Goal: Check status: Check status

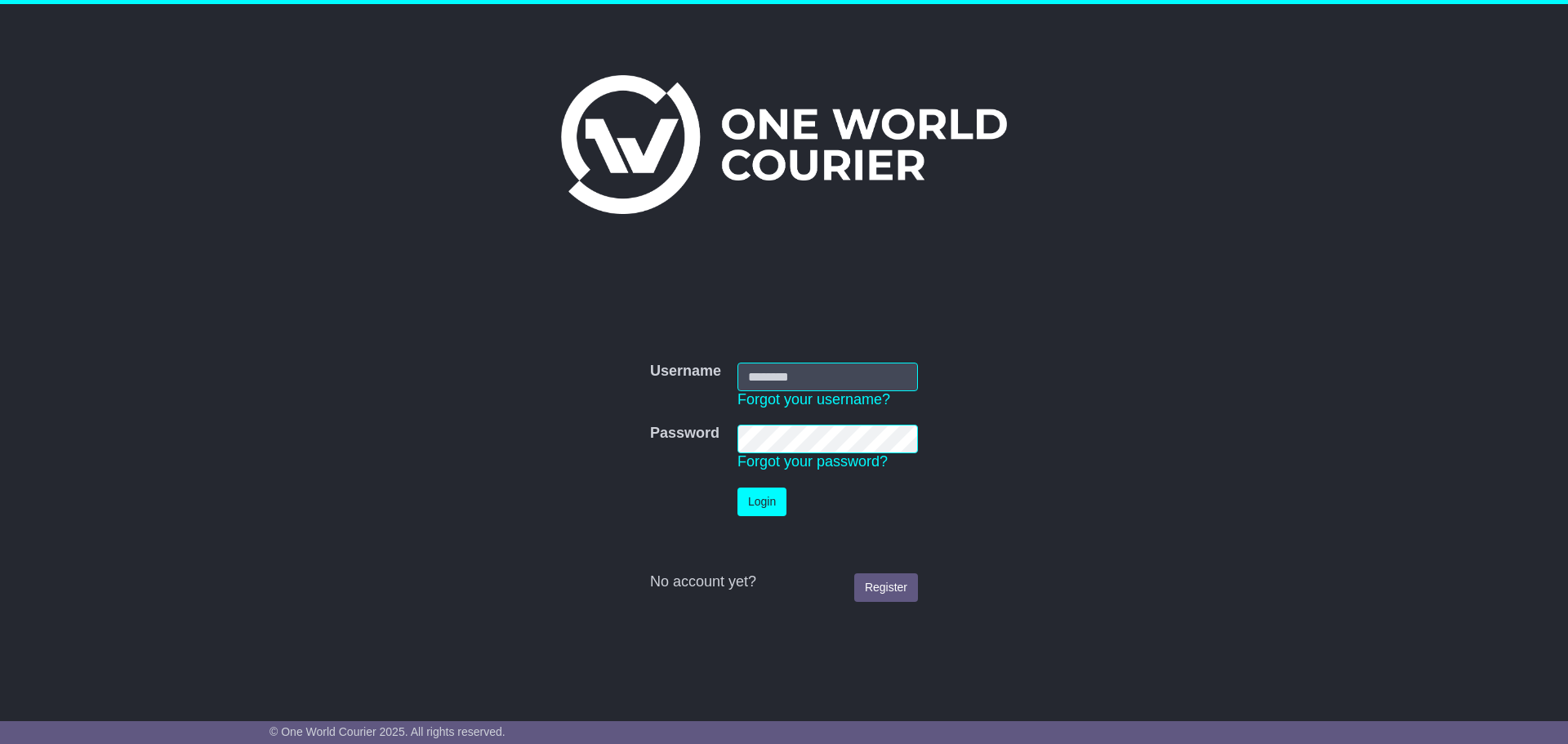
type input "**********"
click at [752, 504] on button "Login" at bounding box center [762, 501] width 49 height 28
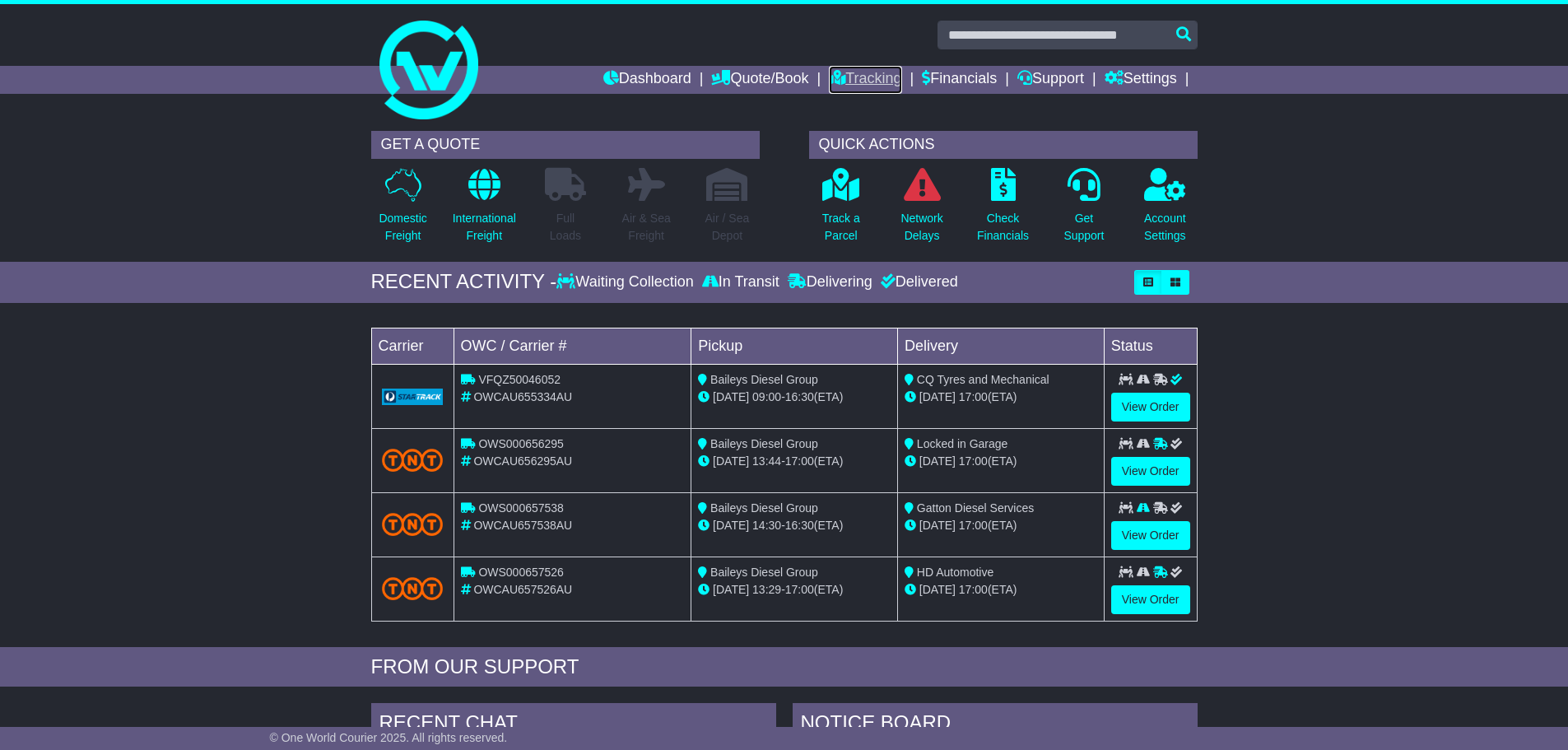
click at [850, 83] on link "Tracking" at bounding box center [865, 80] width 73 height 28
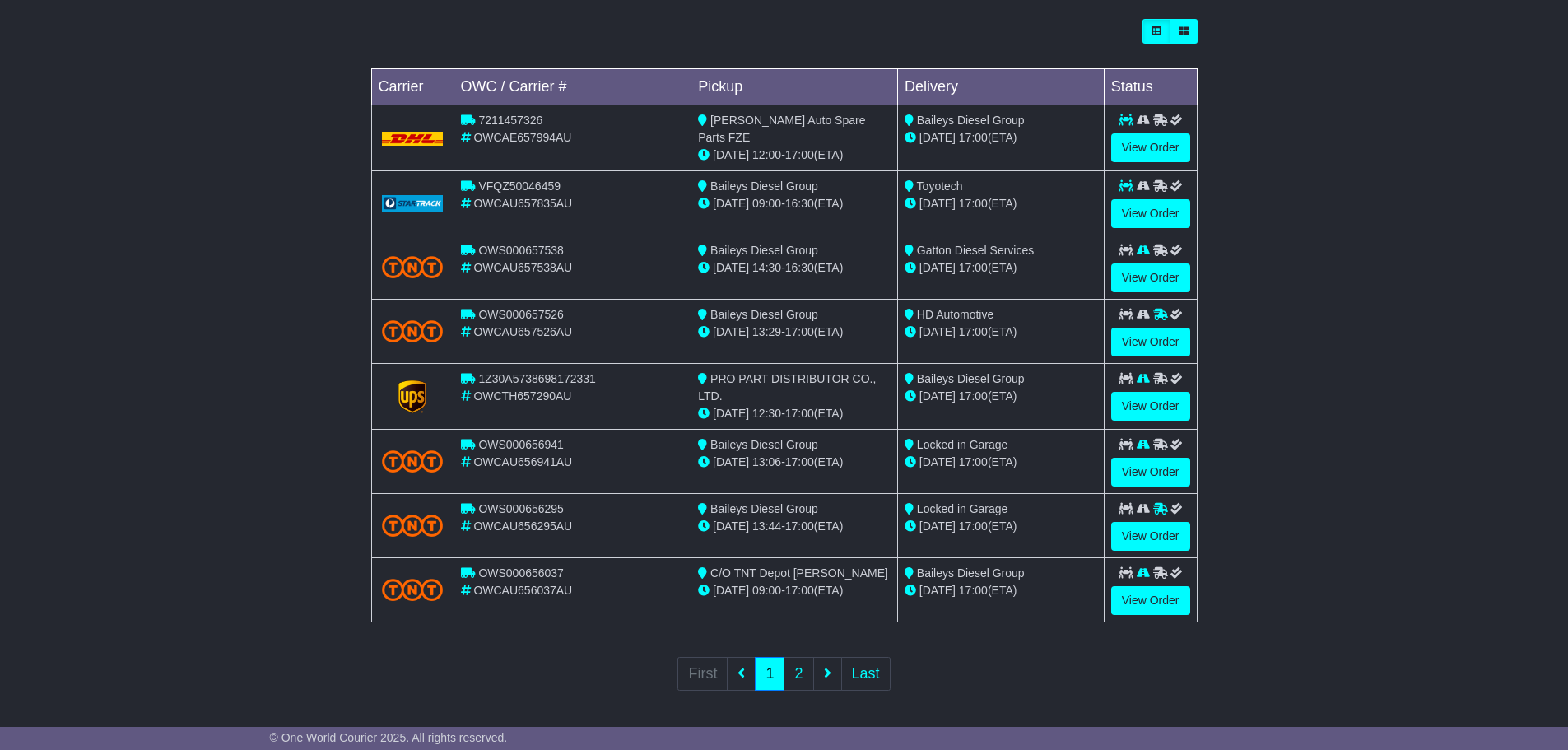
scroll to position [471, 0]
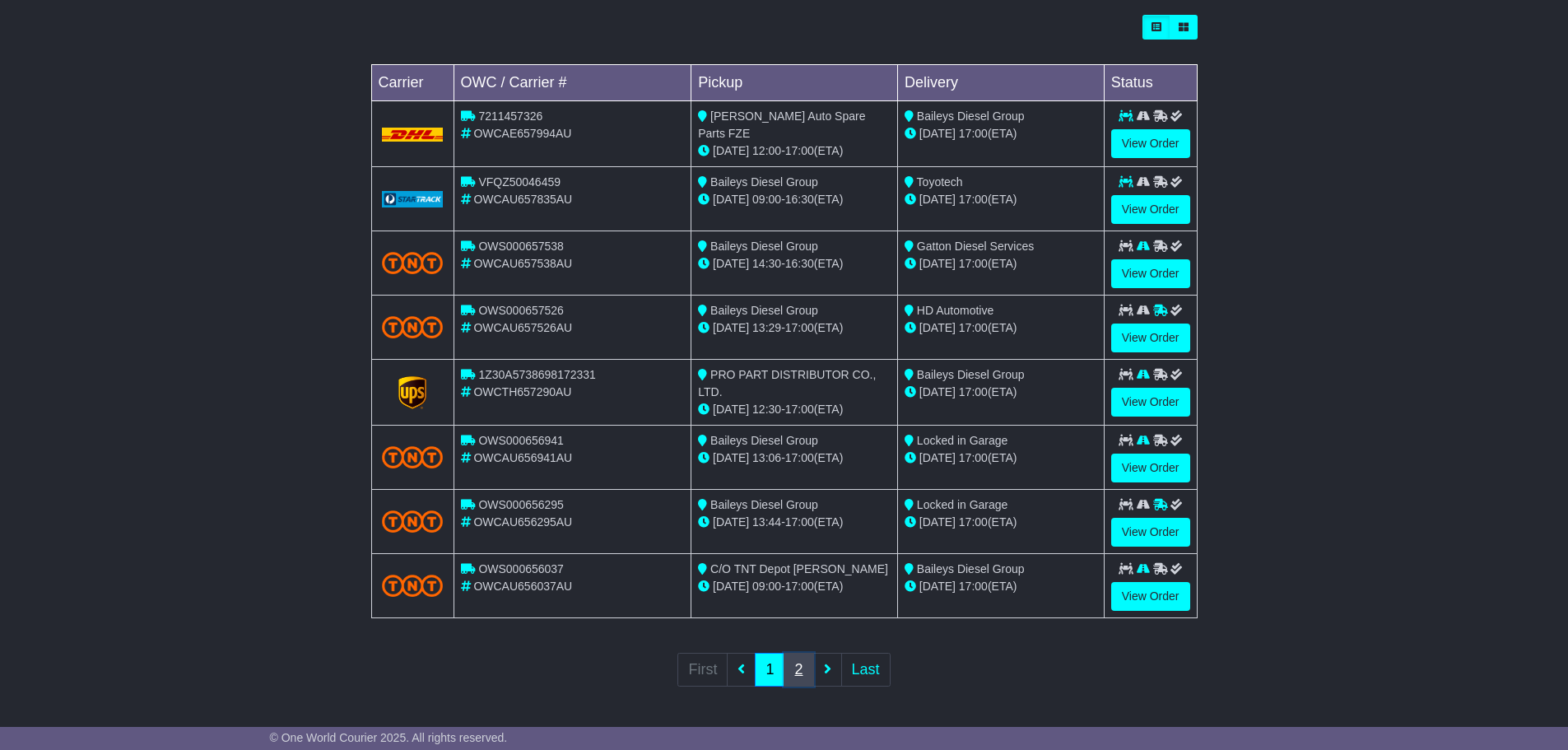
click at [798, 675] on link "2" at bounding box center [798, 669] width 29 height 33
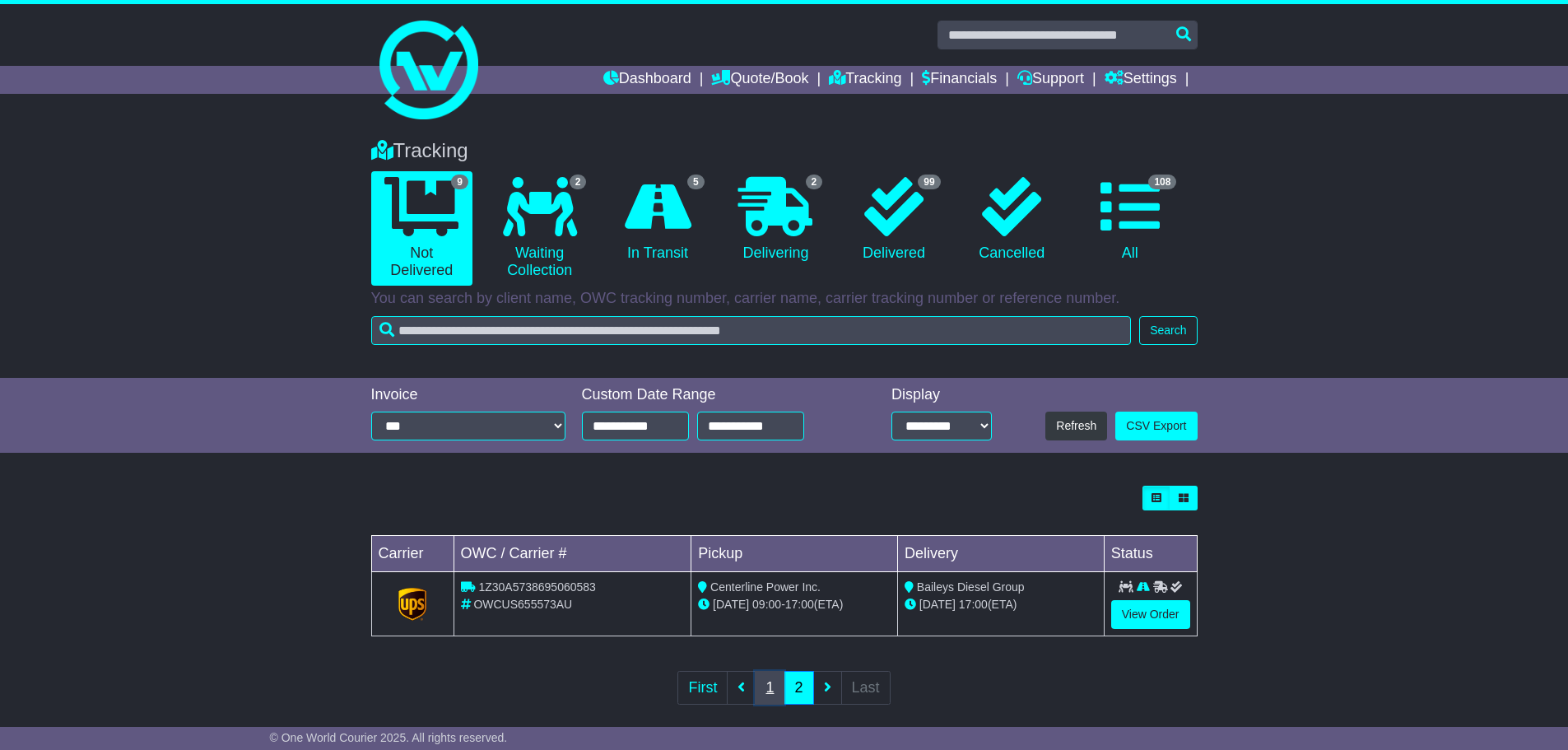
click at [769, 689] on link "1" at bounding box center [770, 687] width 29 height 33
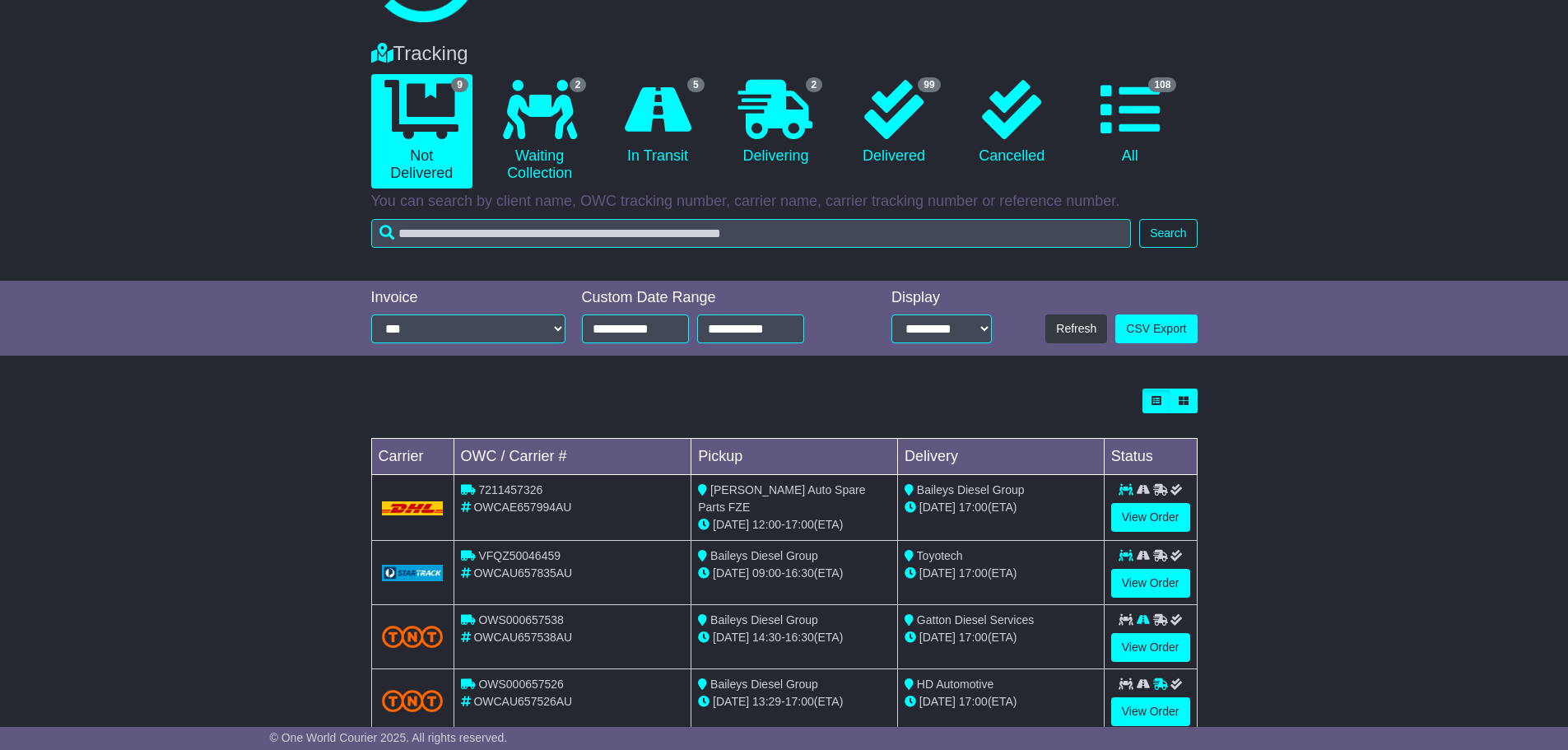
scroll to position [412, 0]
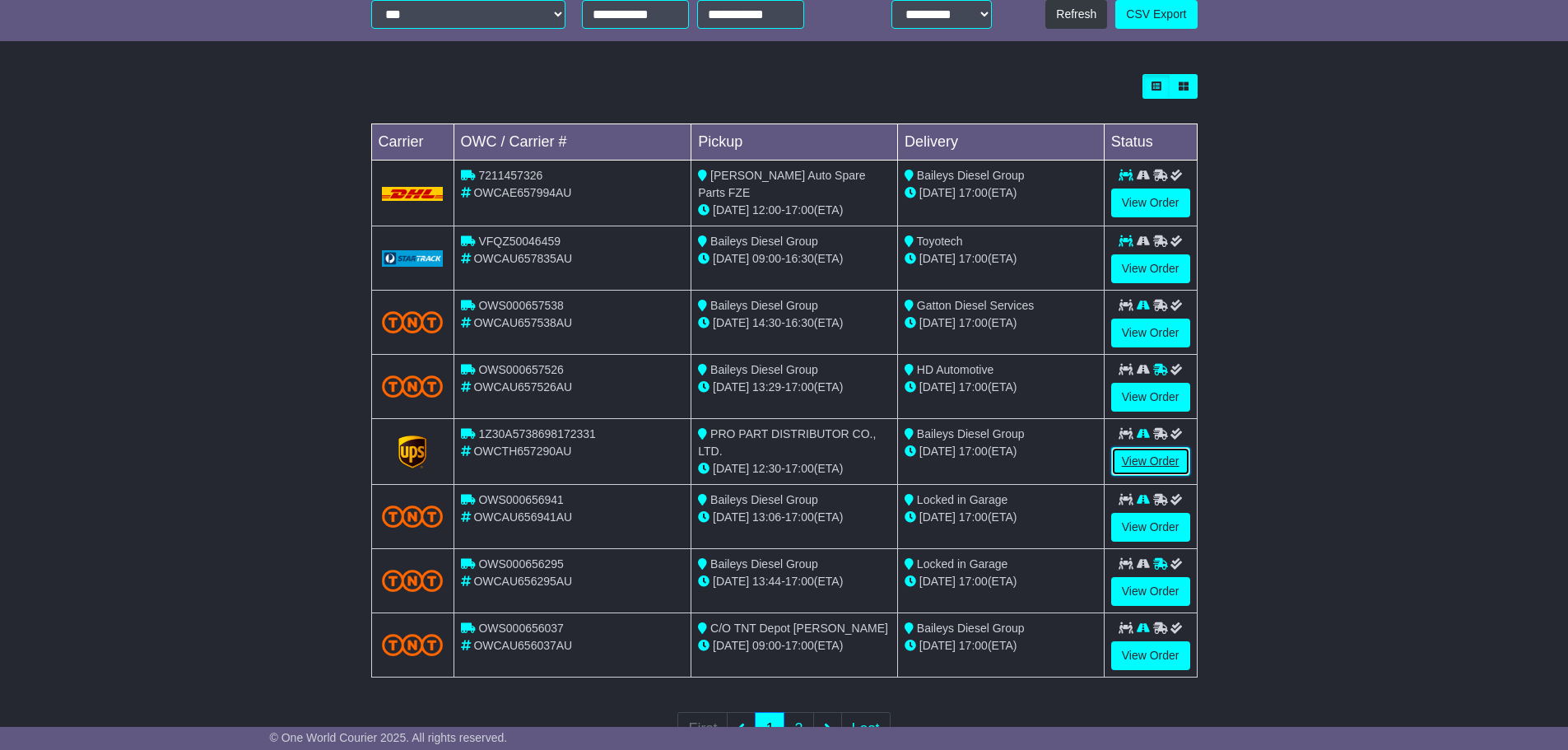
click at [1142, 457] on link "View Order" at bounding box center [1150, 461] width 79 height 29
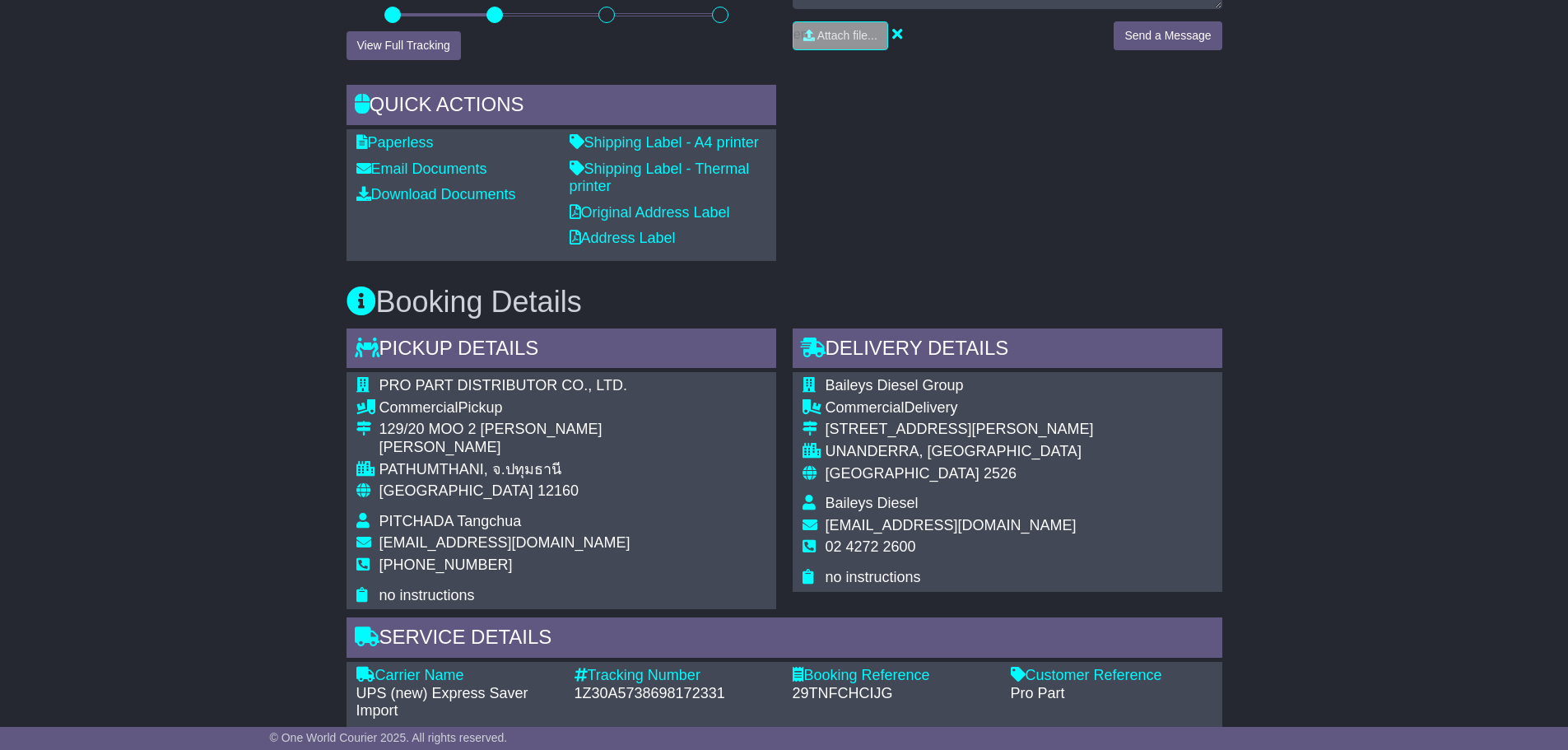
scroll to position [823, 0]
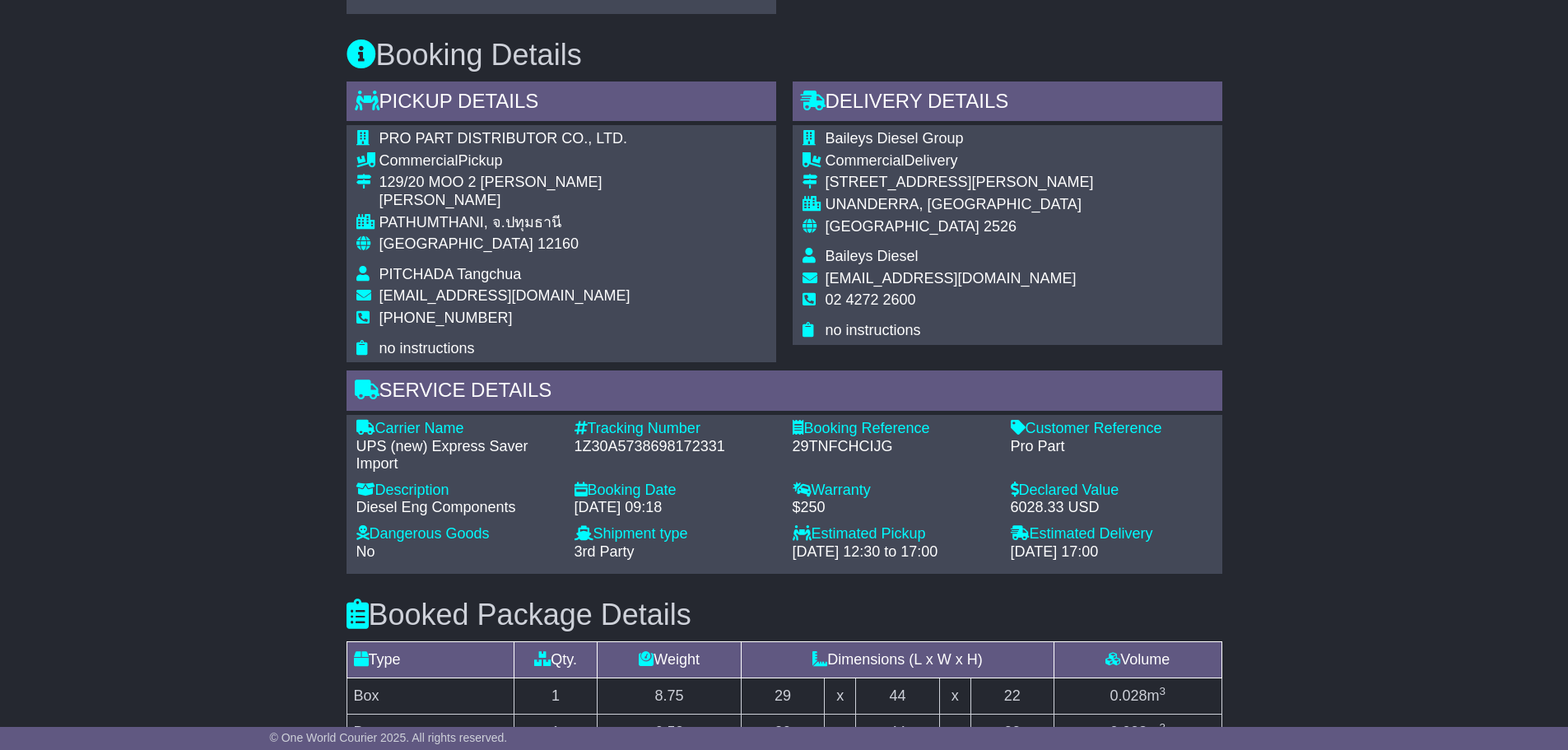
click at [618, 448] on div "1Z30A5738698172331" at bounding box center [674, 446] width 202 height 18
copy div "1Z30A5738698172331"
